Goal: Task Accomplishment & Management: Complete application form

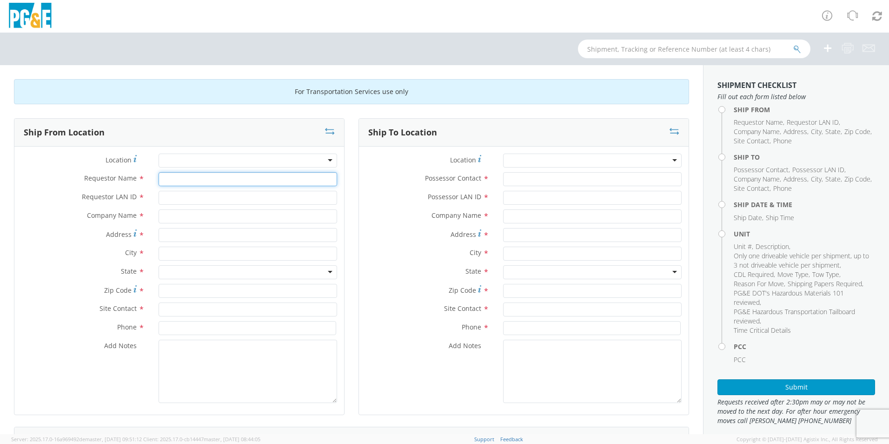
click at [291, 182] on input "Requestor Name *" at bounding box center [248, 179] width 179 height 14
type input "l"
type input "[PERSON_NAME]"
type input "L"
type input "lxu5"
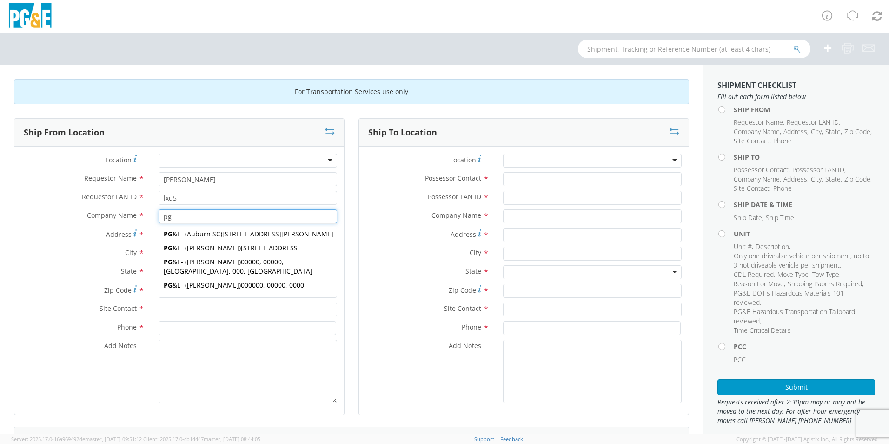
type input "pg"
click at [103, 251] on label "City *" at bounding box center [82, 252] width 137 height 12
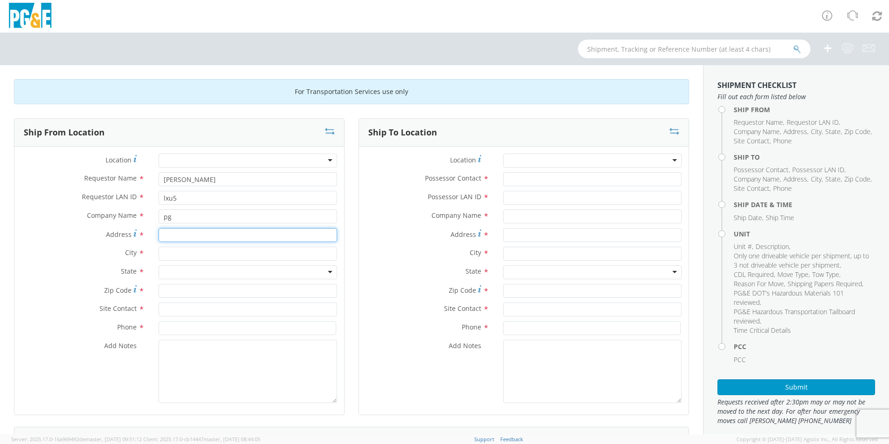
click at [176, 233] on input "Address *" at bounding box center [248, 235] width 179 height 14
drag, startPoint x: 175, startPoint y: 218, endPoint x: 123, endPoint y: 224, distance: 52.4
click at [123, 224] on div "Company Name * pg pg PG &E - ( [GEOGRAPHIC_DATA] [GEOGRAPHIC_DATA] ) [STREET_AD…" at bounding box center [179, 218] width 330 height 19
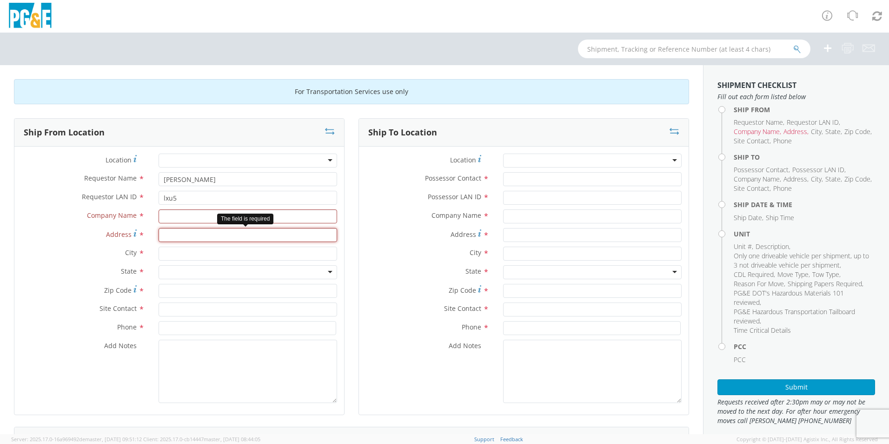
click at [175, 234] on input "Address *" at bounding box center [248, 235] width 179 height 14
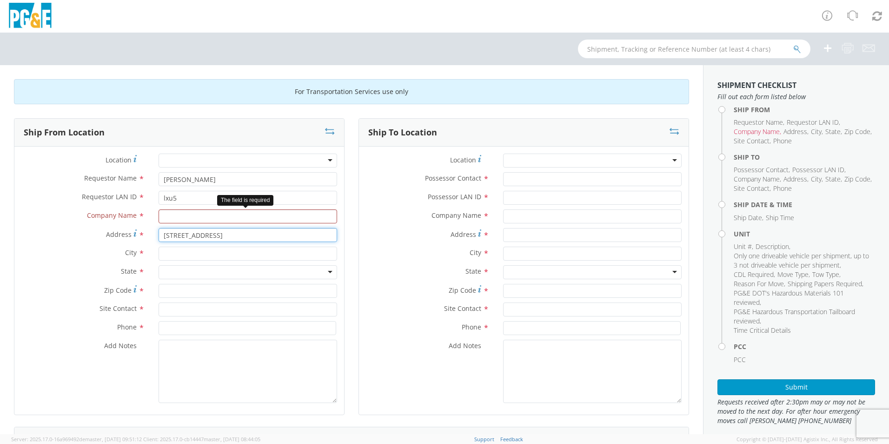
type input "[STREET_ADDRESS]"
click at [167, 218] on input "text" at bounding box center [248, 216] width 179 height 14
type input "pg&e [PERSON_NAME]"
drag, startPoint x: 207, startPoint y: 234, endPoint x: 106, endPoint y: 234, distance: 101.9
click at [106, 234] on div "Address * [STREET_ADDRESS]" at bounding box center [179, 235] width 330 height 14
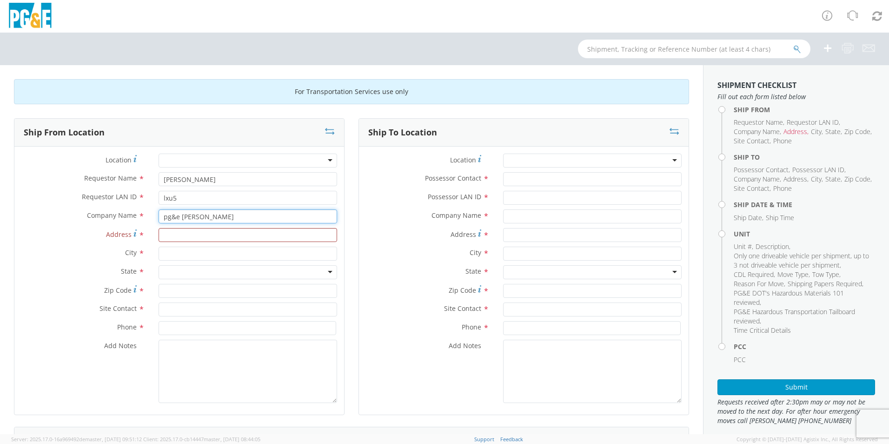
drag, startPoint x: 206, startPoint y: 215, endPoint x: 121, endPoint y: 214, distance: 85.1
click at [121, 214] on div "Company Name * pg&e [PERSON_NAME] pg&e sa" at bounding box center [179, 216] width 330 height 14
click at [35, 296] on div "Zip Code *" at bounding box center [179, 291] width 330 height 14
click at [166, 221] on input "text" at bounding box center [248, 216] width 179 height 14
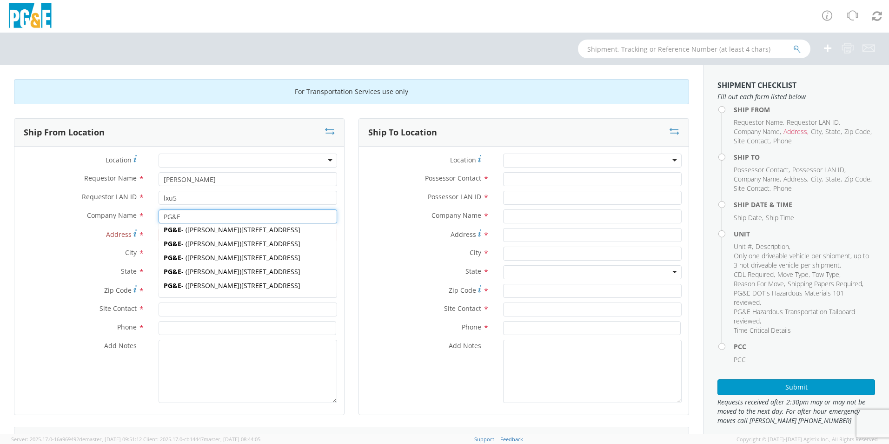
scroll to position [47, 0]
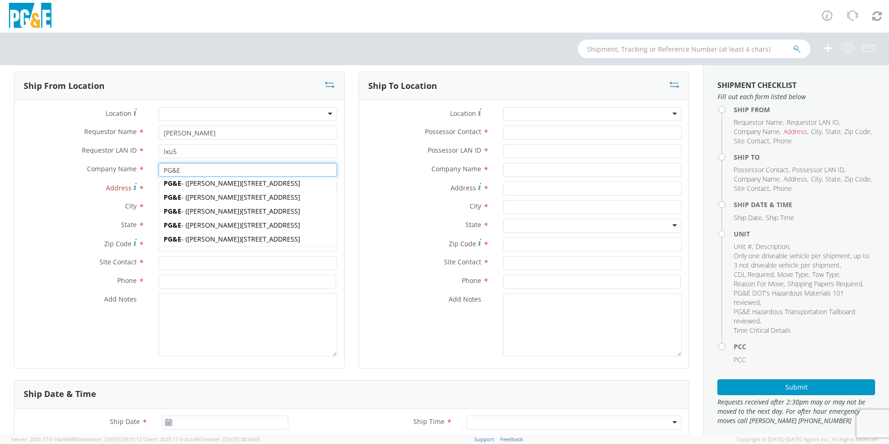
type input "PG&E"
click at [70, 227] on label "State *" at bounding box center [82, 225] width 137 height 12
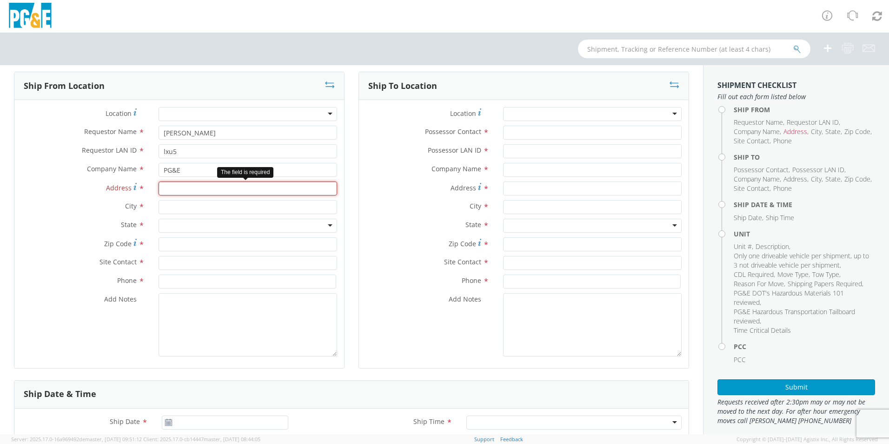
click at [169, 188] on input "Address *" at bounding box center [248, 188] width 179 height 14
type input "[STREET_ADDRESS]"
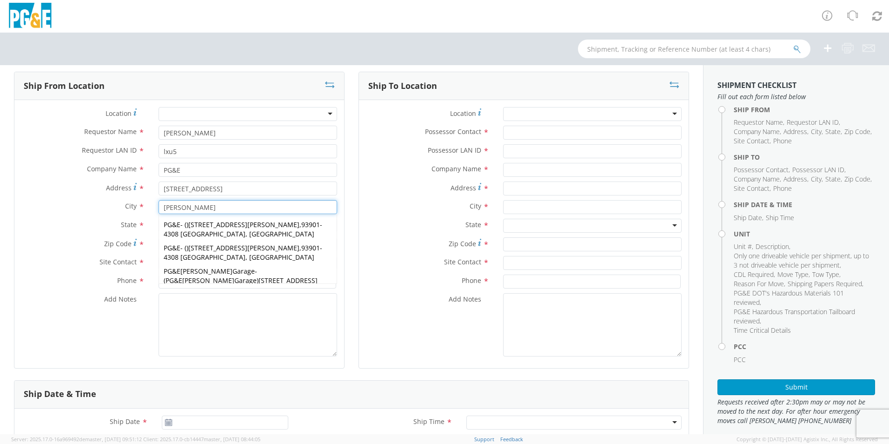
type input "[PERSON_NAME]"
click at [66, 217] on div "City * [PERSON_NAME] [PERSON_NAME] PG&E - ( ) [STREET_ADDRESS][PERSON_NAME] [GE…" at bounding box center [179, 209] width 330 height 19
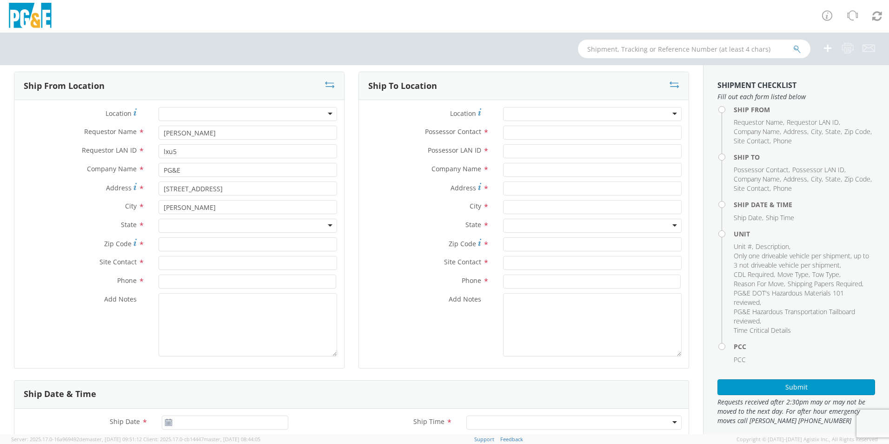
click at [328, 223] on div at bounding box center [248, 226] width 179 height 14
click at [214, 245] on input "Zip Code *" at bounding box center [248, 244] width 179 height 14
type input "93901"
click at [214, 264] on input "text" at bounding box center [248, 263] width 179 height 14
type input "[PERSON_NAME]"
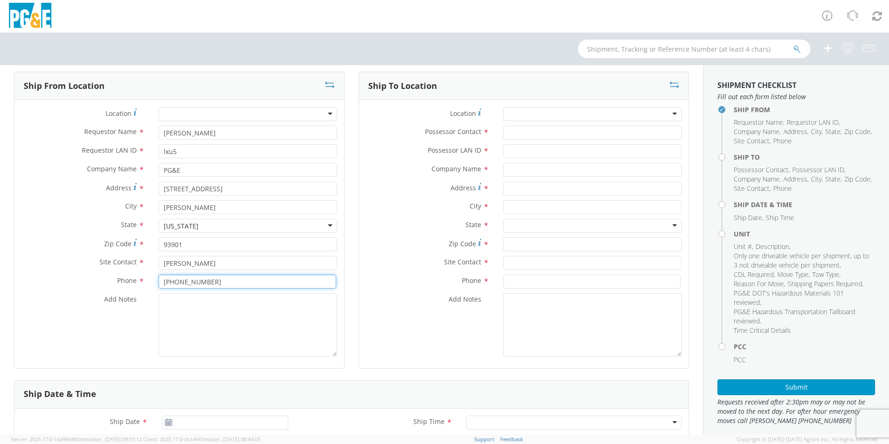
type input "[PHONE_NUMBER]"
click at [326, 112] on div at bounding box center [248, 114] width 179 height 14
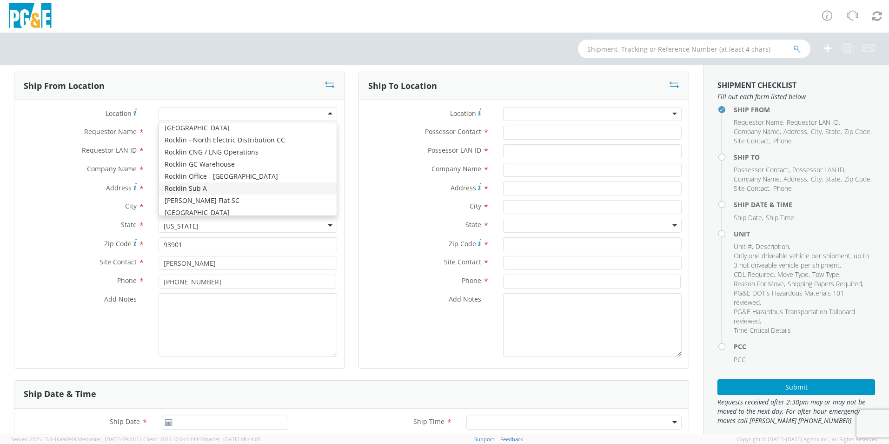
scroll to position [4465, 0]
type input "[STREET_ADDRESS]"
type input "93905"
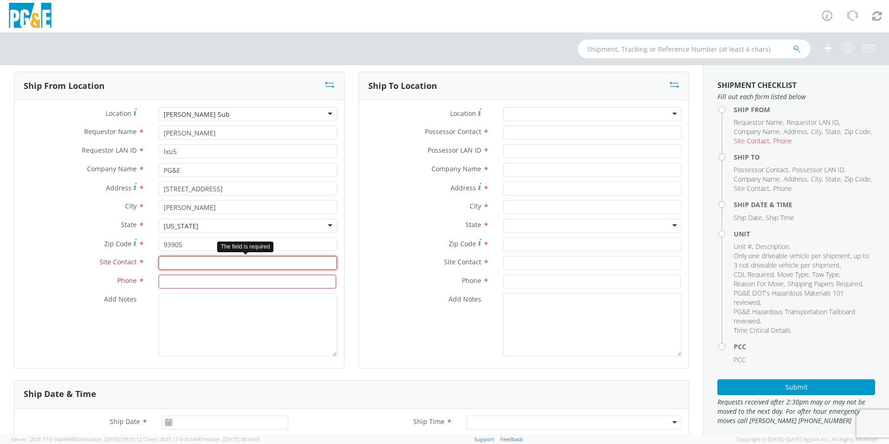
click at [196, 264] on input "text" at bounding box center [248, 263] width 179 height 14
type input "d"
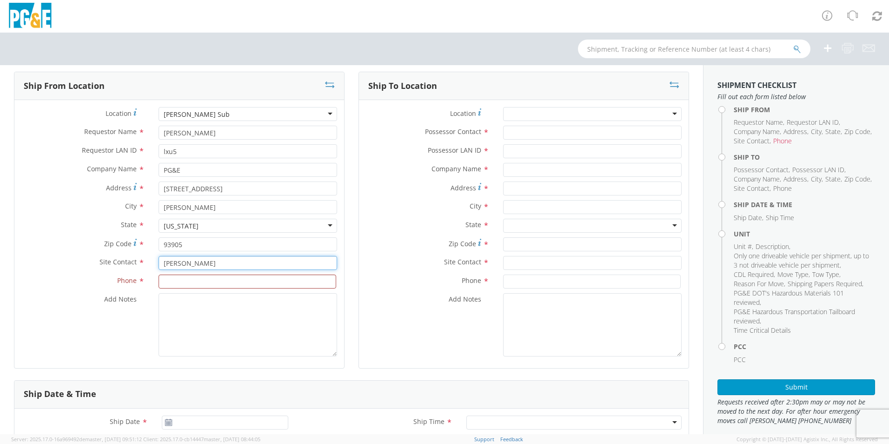
type input "[PERSON_NAME]"
type input "[PHONE_NUMBER]"
click at [673, 113] on div at bounding box center [592, 114] width 179 height 14
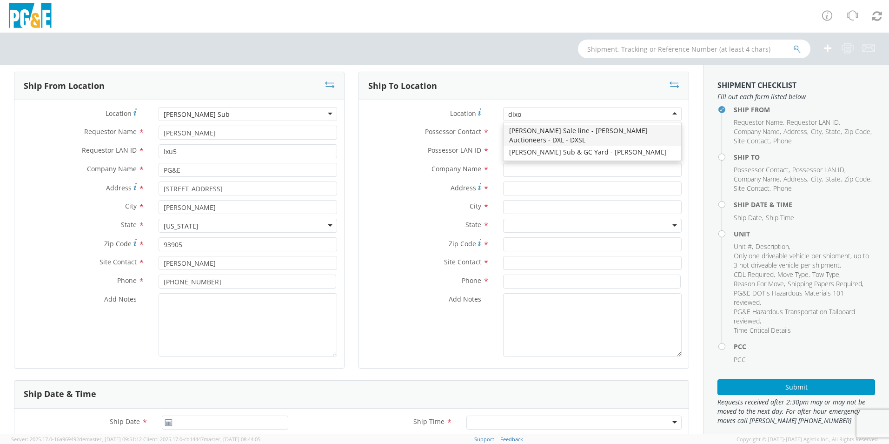
type input "[PERSON_NAME]"
type input "PG&E"
type input "[STREET_ADDRESS][PERSON_NAME]"
type input "[PERSON_NAME]"
type input "95620"
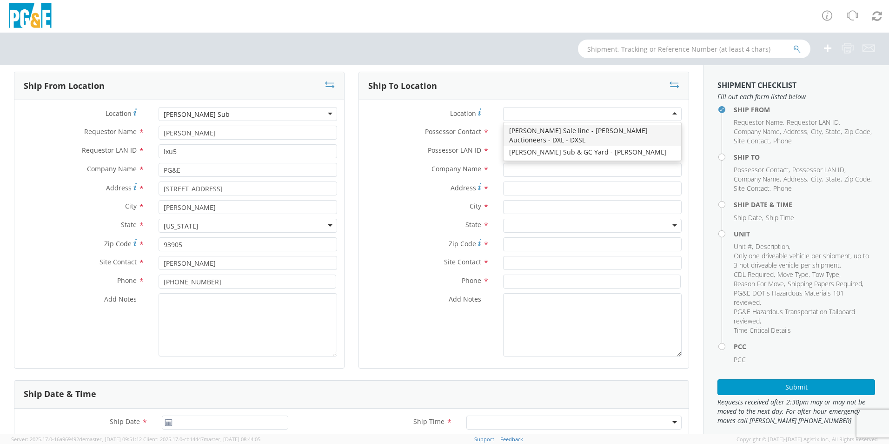
type input "[PHONE_NUMBER]"
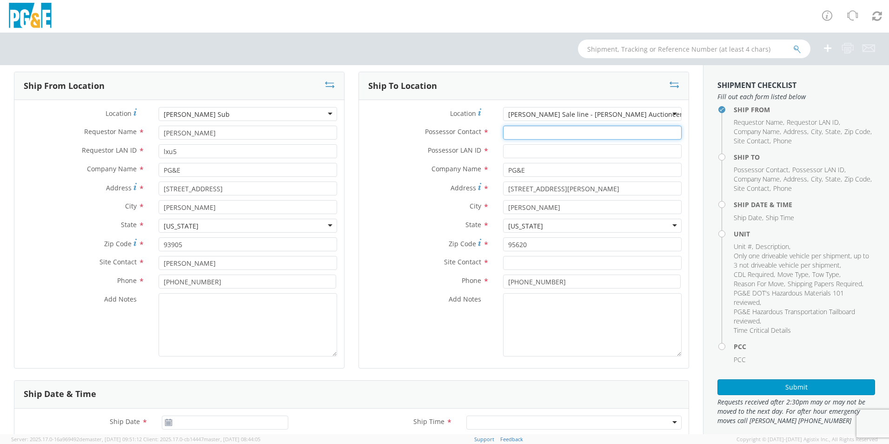
click at [526, 133] on input "Possessor Contact *" at bounding box center [592, 133] width 179 height 14
type input "[PERSON_NAME]"
click at [520, 156] on input "Possessor LAN ID *" at bounding box center [592, 151] width 179 height 14
type input "lxu5"
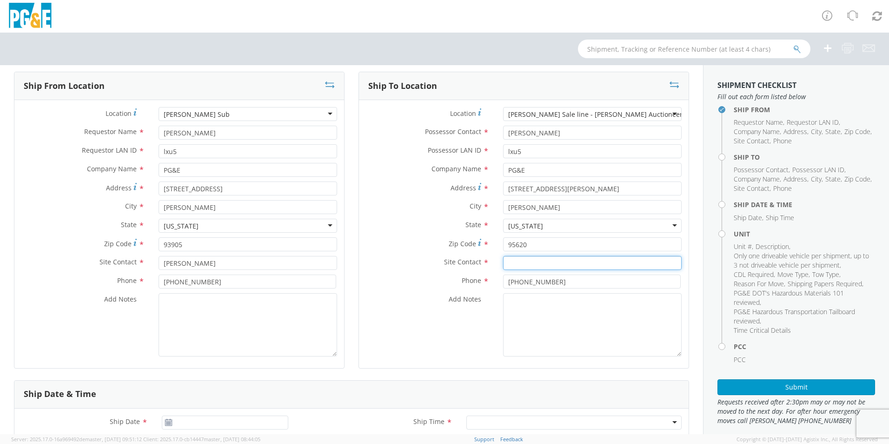
click at [511, 264] on input "text" at bounding box center [592, 263] width 179 height 14
type input "[PERSON_NAME]"
click at [552, 283] on input "[PHONE_NUMBER]" at bounding box center [592, 281] width 178 height 14
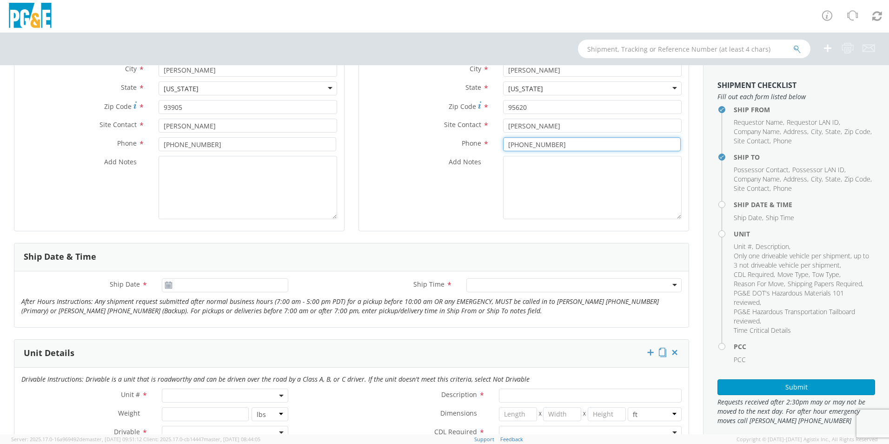
scroll to position [186, 0]
type input "[PHONE_NUMBER]"
click at [165, 284] on icon at bounding box center [169, 282] width 8 height 7
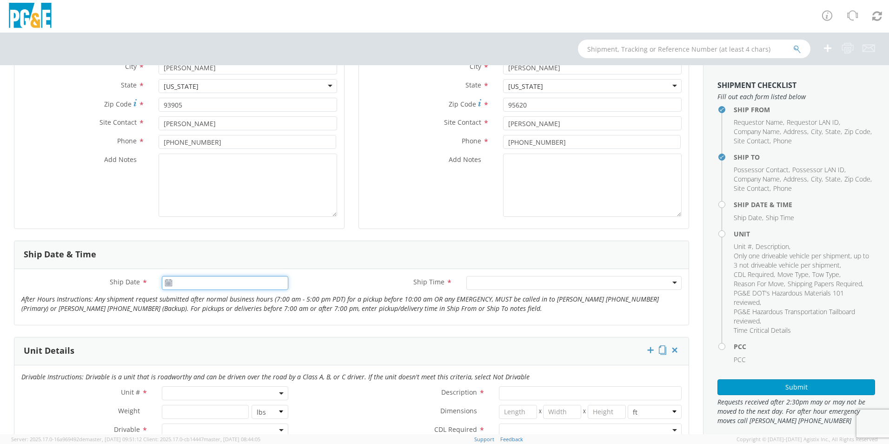
type input "[DATE]"
click at [189, 282] on input "[DATE]" at bounding box center [225, 283] width 126 height 14
click at [185, 368] on td "18" at bounding box center [190, 370] width 20 height 14
click at [666, 281] on div at bounding box center [573, 283] width 215 height 14
click at [176, 392] on span at bounding box center [225, 393] width 126 height 14
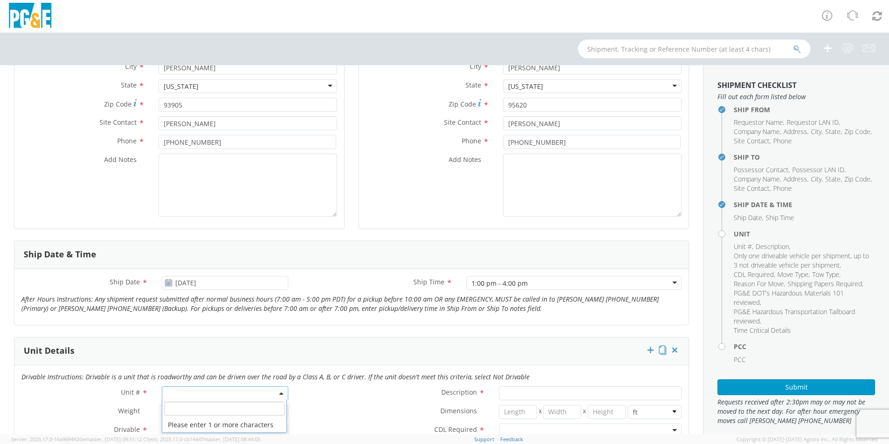
click at [187, 412] on input "search" at bounding box center [224, 408] width 120 height 14
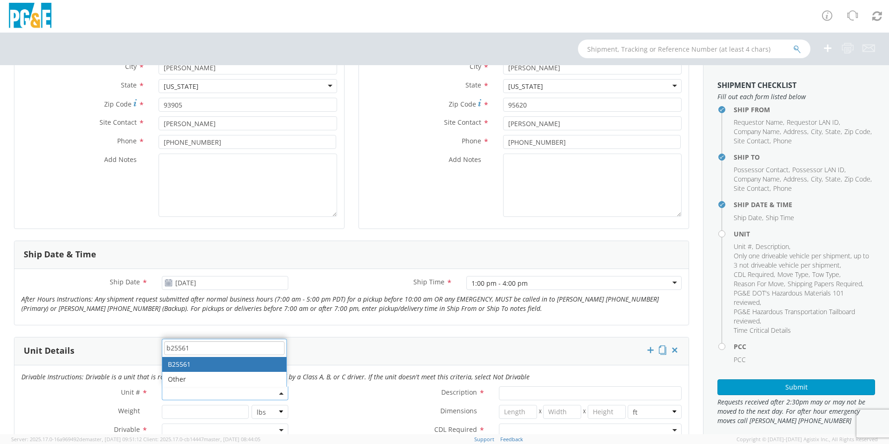
type input "b25561"
type input "TRUCK; WELDING >15000 4X2"
type input "26000"
select select "B25561"
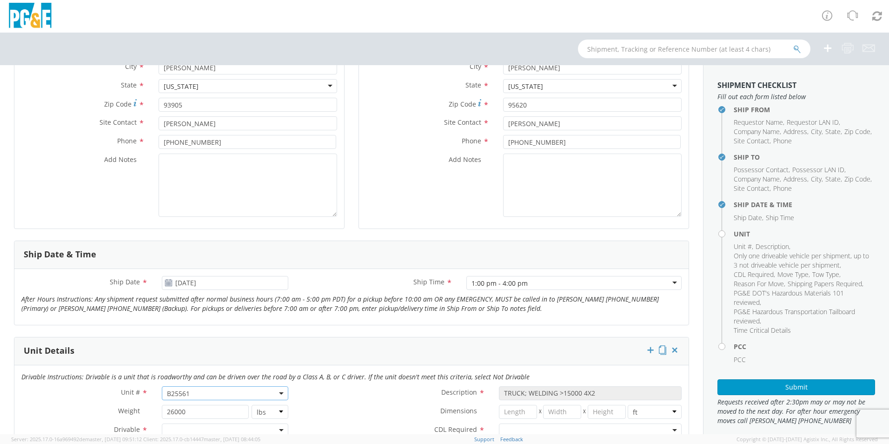
scroll to position [326, 0]
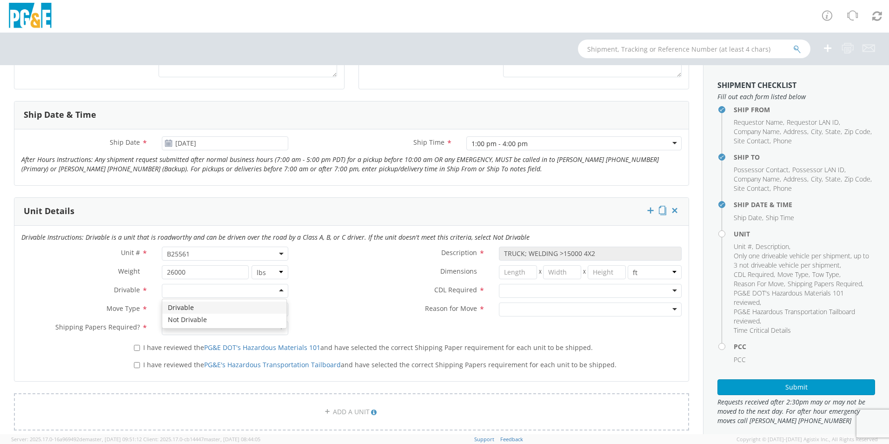
click at [277, 290] on div at bounding box center [225, 291] width 126 height 14
click at [280, 310] on div at bounding box center [225, 309] width 126 height 14
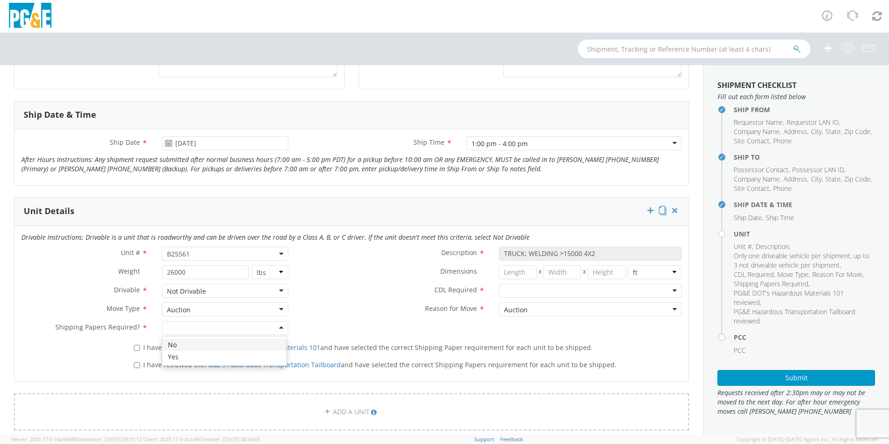
click at [278, 324] on div at bounding box center [225, 328] width 126 height 14
click at [134, 348] on input "I have reviewed the PG&E DOT's Hazardous Materials 101 and have selected the co…" at bounding box center [137, 348] width 6 height 6
checkbox input "true"
click at [134, 366] on input "I have reviewed the PG&E's Hazardous Transportation Tailboard and have selected…" at bounding box center [137, 365] width 6 height 6
checkbox input "true"
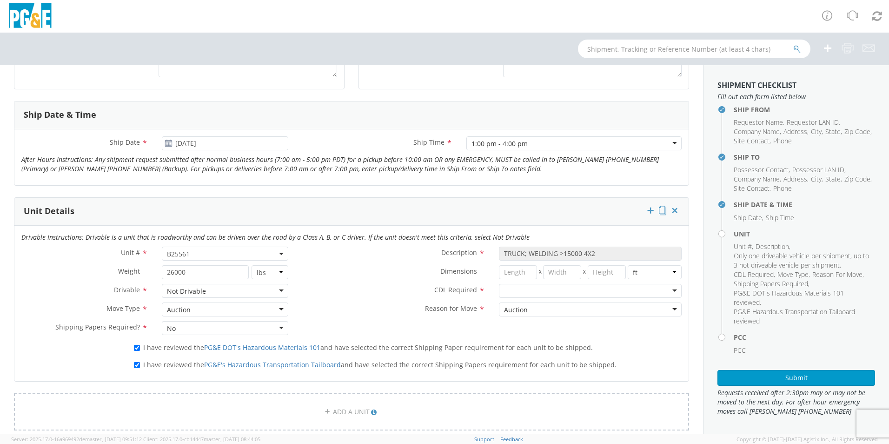
click at [663, 289] on div at bounding box center [590, 291] width 183 height 14
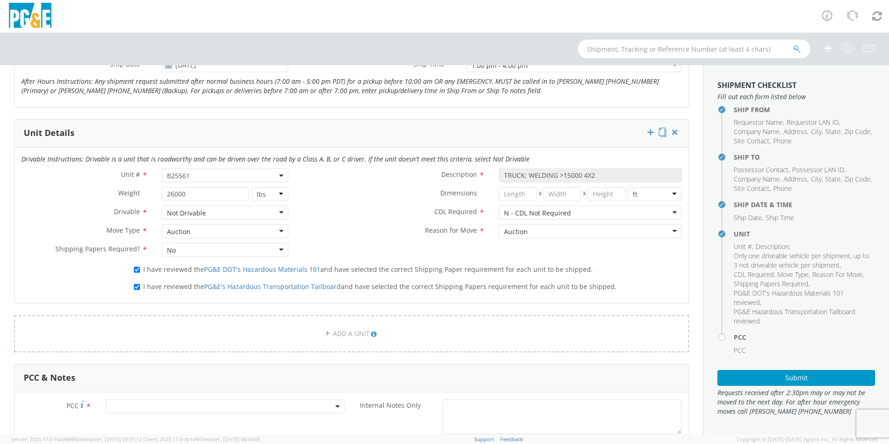
scroll to position [465, 0]
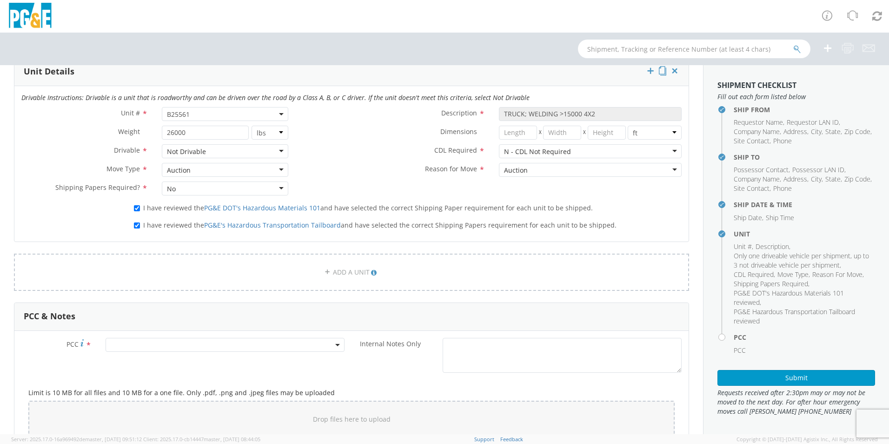
click at [122, 344] on span at bounding box center [225, 345] width 239 height 14
click at [121, 355] on input "number" at bounding box center [224, 360] width 232 height 14
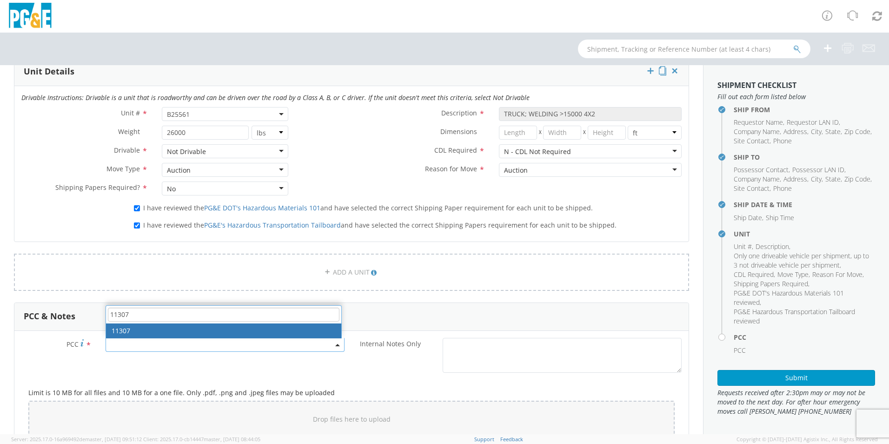
type input "11307"
select select "11307"
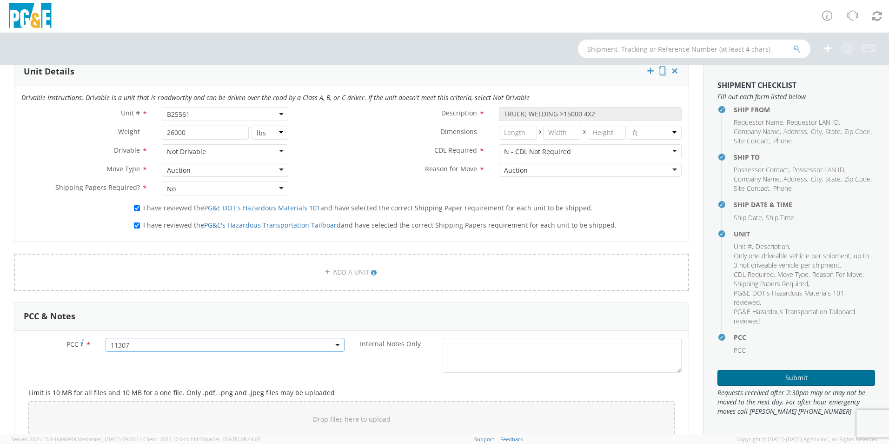
click at [781, 374] on button "Submit" at bounding box center [797, 378] width 158 height 16
